Goal: Navigation & Orientation: Understand site structure

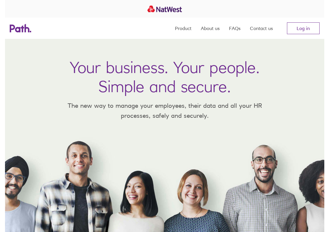
scroll to position [1, 0]
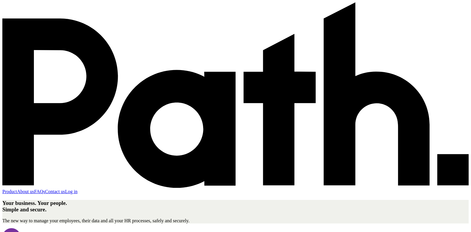
scroll to position [2, 0]
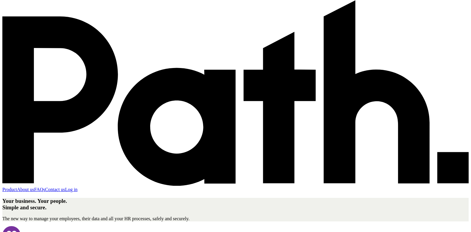
click at [17, 187] on link "Product" at bounding box center [9, 189] width 15 height 5
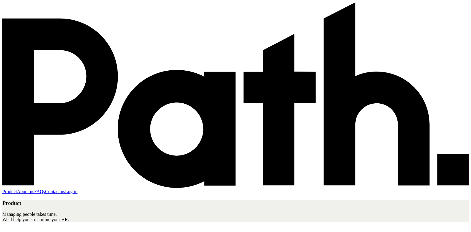
click at [34, 189] on link "About us" at bounding box center [25, 191] width 17 height 5
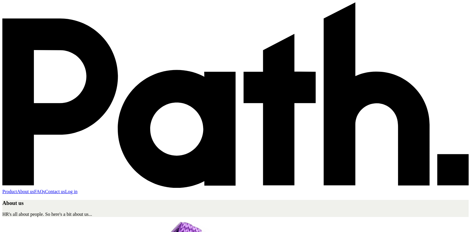
click at [118, 70] on icon at bounding box center [177, 129] width 118 height 118
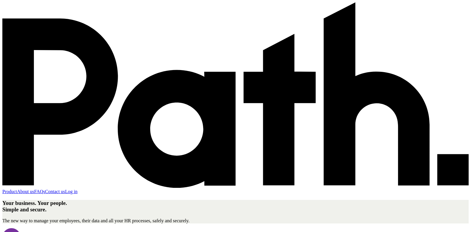
click at [34, 189] on link "About us" at bounding box center [25, 191] width 17 height 5
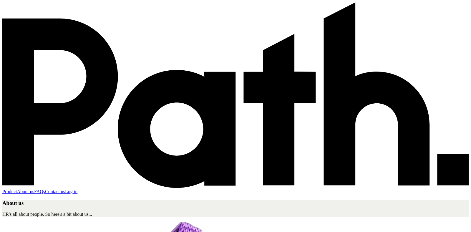
click at [17, 189] on link "Product" at bounding box center [9, 191] width 15 height 5
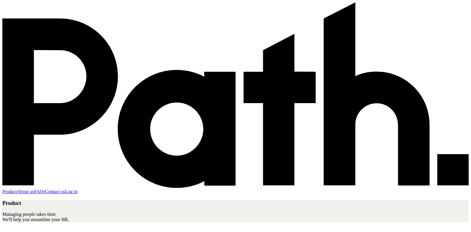
click at [74, 27] on div "Product About us FAQs Contact us Log in" at bounding box center [235, 98] width 466 height 192
click at [65, 29] on icon at bounding box center [235, 94] width 466 height 185
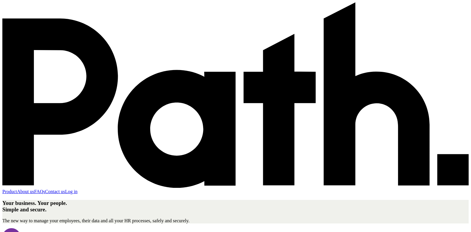
click at [60, 29] on icon at bounding box center [235, 94] width 466 height 185
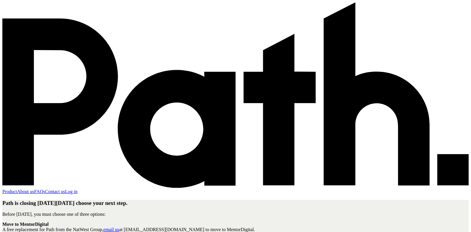
scroll to position [6, 0]
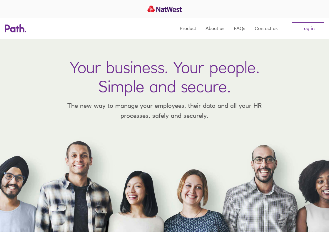
scroll to position [1, 0]
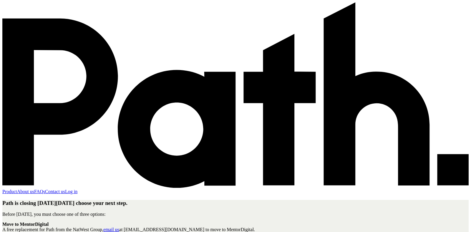
scroll to position [6, 0]
click at [34, 189] on link "About us" at bounding box center [25, 191] width 17 height 5
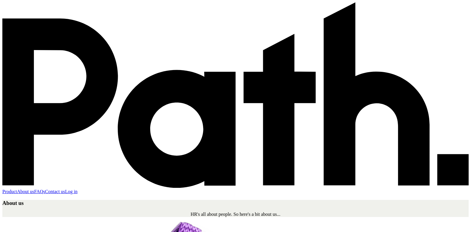
click at [17, 189] on link "Product" at bounding box center [9, 191] width 15 height 5
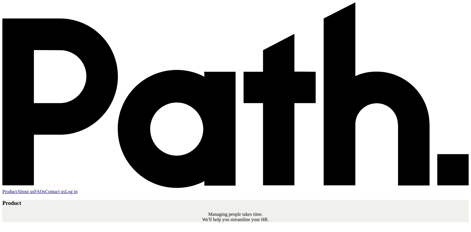
click at [34, 189] on link "About us" at bounding box center [25, 191] width 17 height 5
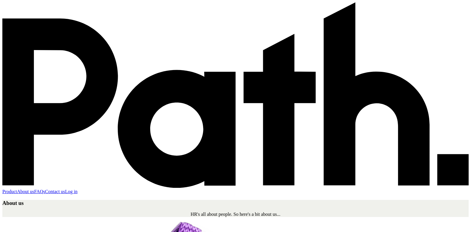
click at [45, 189] on link "FAQs" at bounding box center [39, 191] width 11 height 5
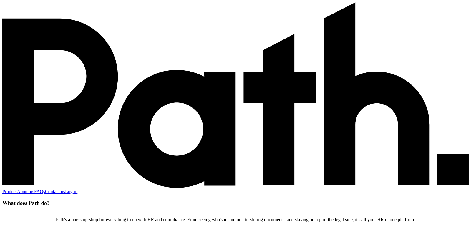
click at [65, 189] on link "Contact us" at bounding box center [55, 191] width 20 height 5
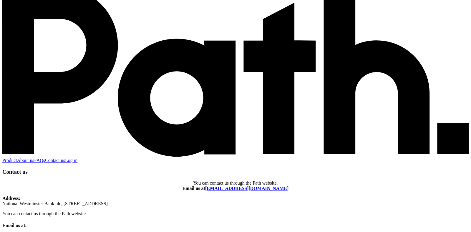
scroll to position [30, 0]
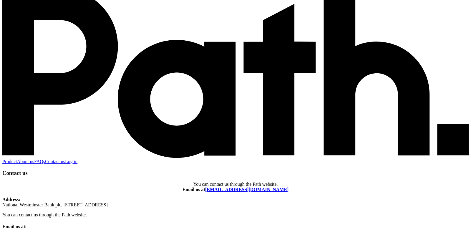
click at [17, 159] on link "Product" at bounding box center [9, 161] width 15 height 5
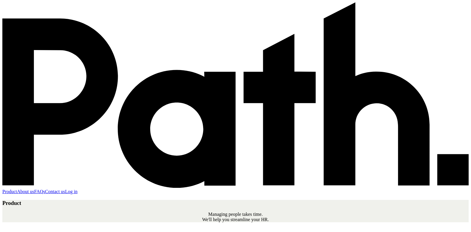
click at [62, 184] on link at bounding box center [235, 186] width 466 height 5
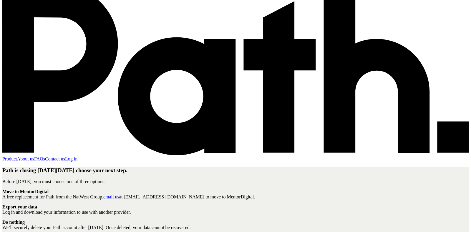
scroll to position [35, 0]
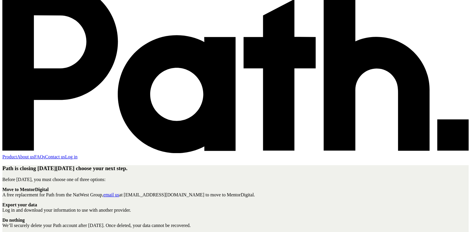
click at [34, 154] on link "About us" at bounding box center [25, 156] width 17 height 5
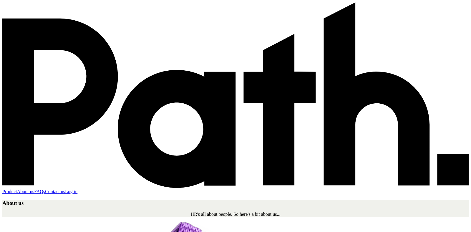
click at [65, 189] on link "Contact us" at bounding box center [55, 191] width 20 height 5
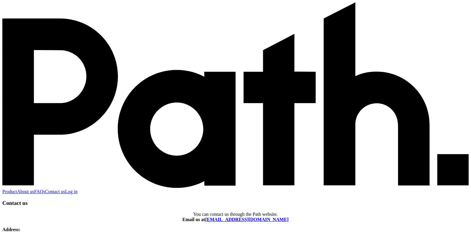
click at [45, 189] on link "FAQs" at bounding box center [39, 191] width 11 height 5
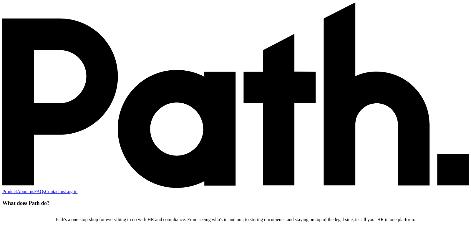
click at [34, 189] on link "About us" at bounding box center [25, 191] width 17 height 5
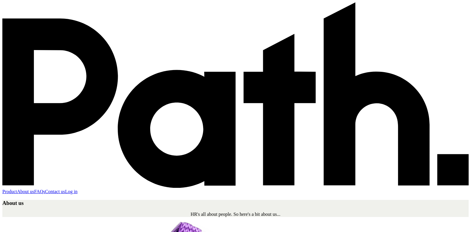
click at [17, 189] on link "Product" at bounding box center [9, 191] width 15 height 5
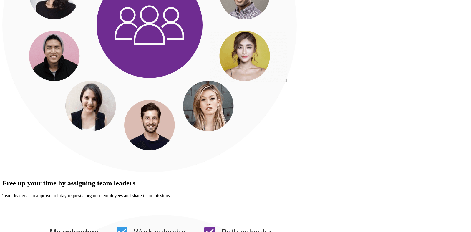
scroll to position [1177, 0]
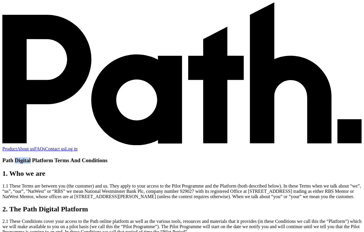
click at [91, 54] on icon at bounding box center [136, 99] width 91 height 91
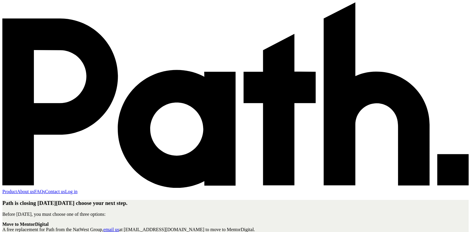
click at [329, 200] on h1 "Path is closing [DATE][DATE] choose your next step." at bounding box center [235, 203] width 466 height 6
click at [328, 200] on h1 "Path is closing [DATE][DATE] choose your next step." at bounding box center [235, 203] width 466 height 6
